Goal: Task Accomplishment & Management: Use online tool/utility

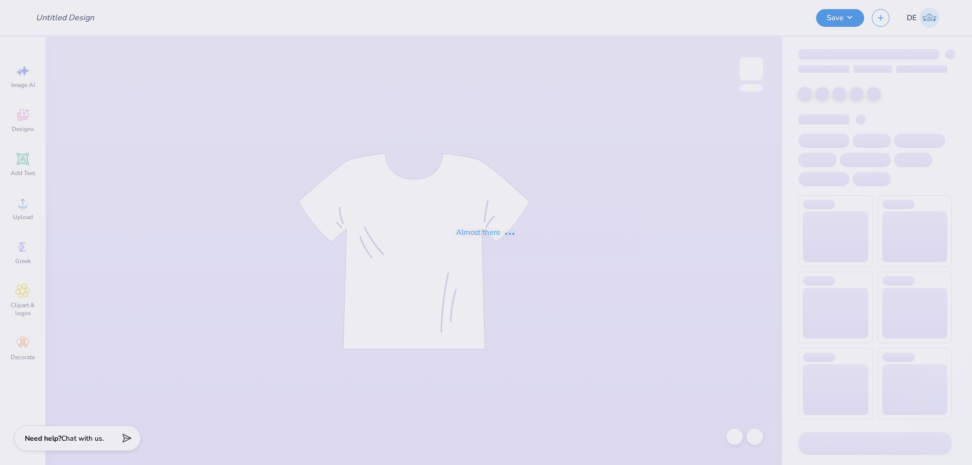
type input "PBP Parents Weekend 25'"
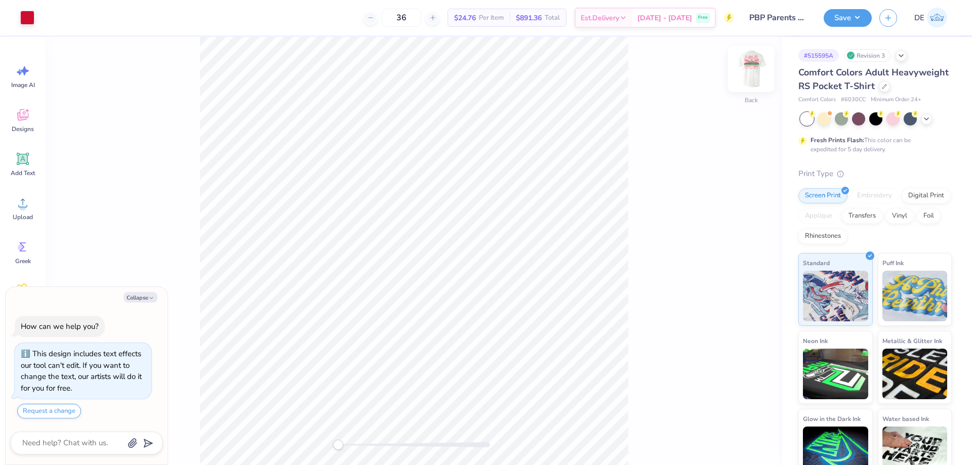
click at [743, 71] on img at bounding box center [751, 69] width 41 height 41
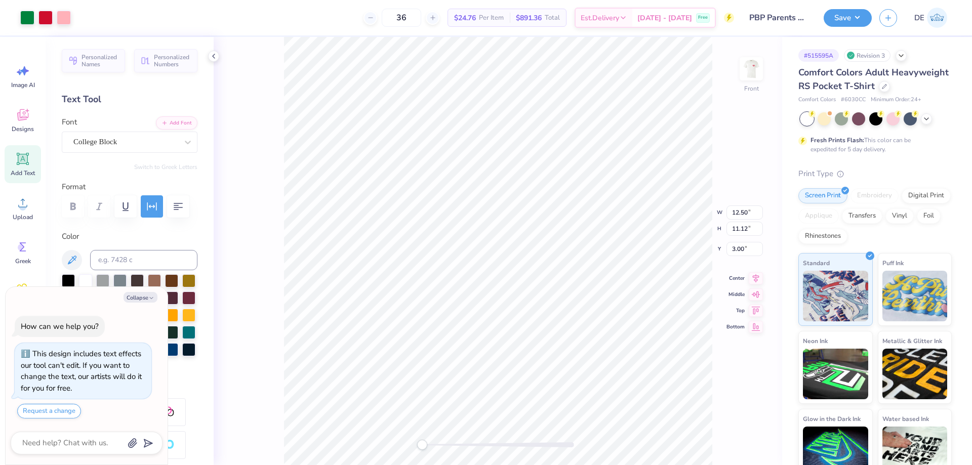
type textarea "x"
type input "10.51"
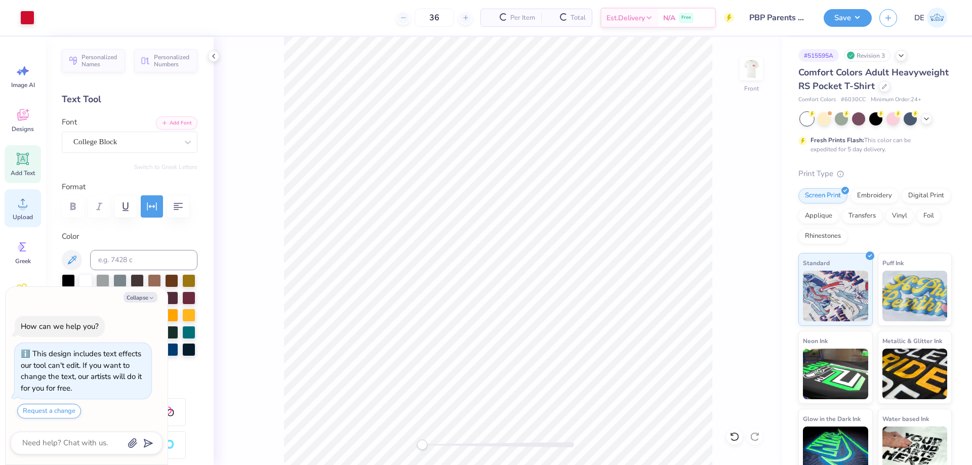
click at [22, 208] on circle at bounding box center [22, 207] width 7 height 7
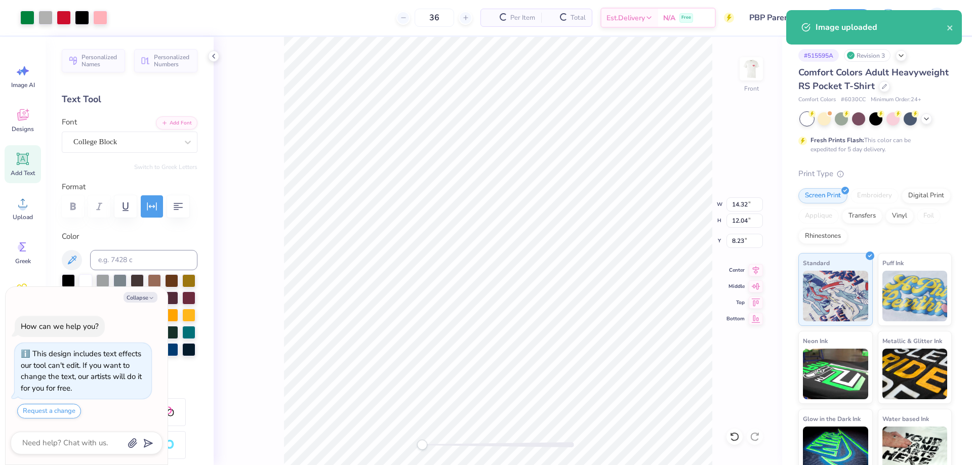
type textarea "x"
click at [733, 204] on input "14.32" at bounding box center [745, 204] width 36 height 14
type input "12.5"
type textarea "x"
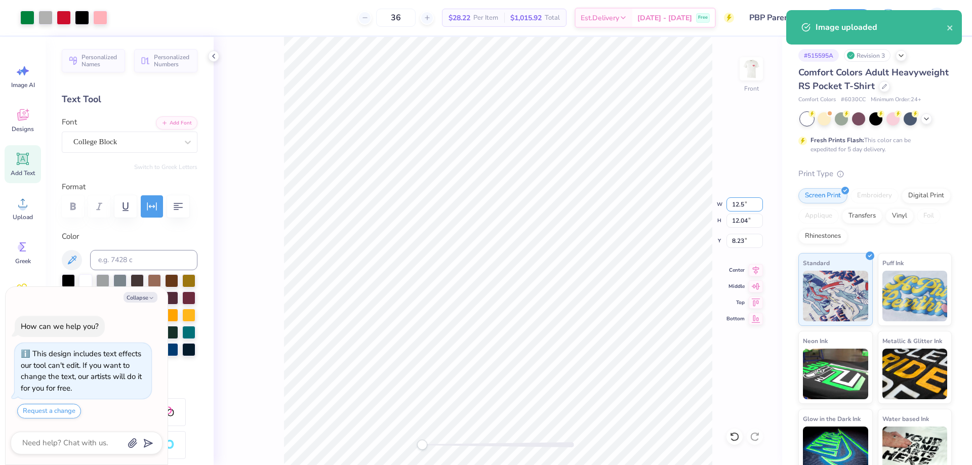
type input "12.50"
type input "10.51"
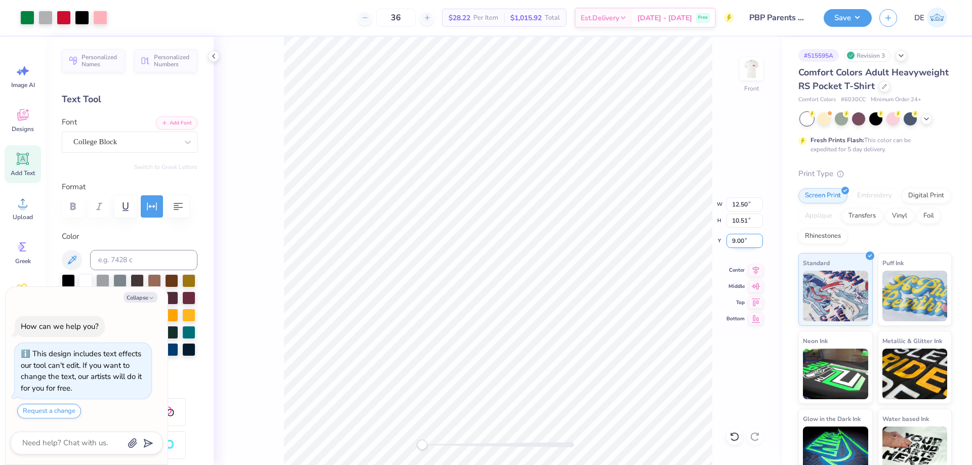
click at [743, 239] on input "9.00" at bounding box center [745, 241] width 36 height 14
type input "3"
click at [840, 22] on button "Save" at bounding box center [848, 17] width 48 height 18
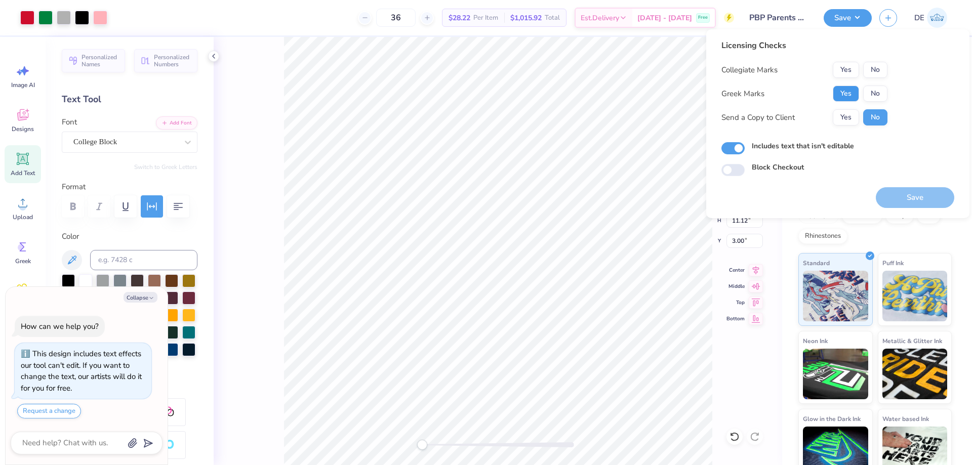
click at [840, 92] on button "Yes" at bounding box center [846, 94] width 26 height 16
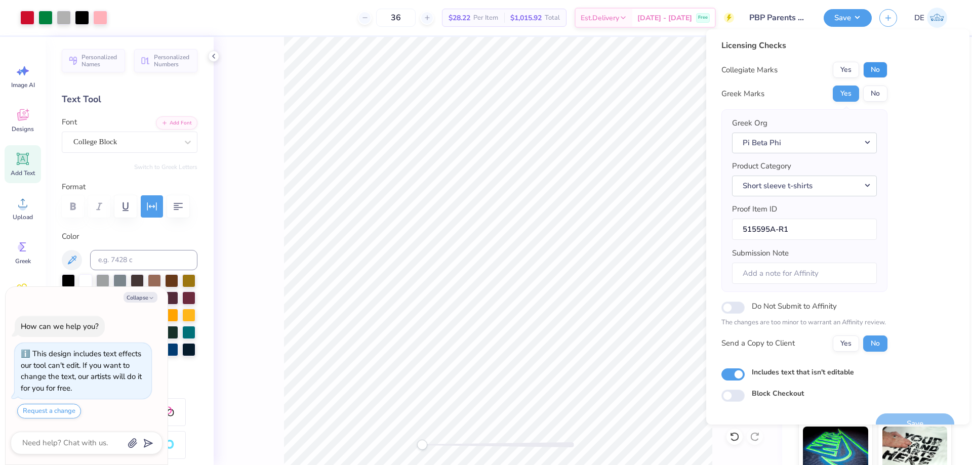
click at [873, 72] on button "No" at bounding box center [875, 70] width 24 height 16
click at [931, 419] on button "Save" at bounding box center [915, 424] width 78 height 21
type textarea "x"
